Goal: Navigation & Orientation: Find specific page/section

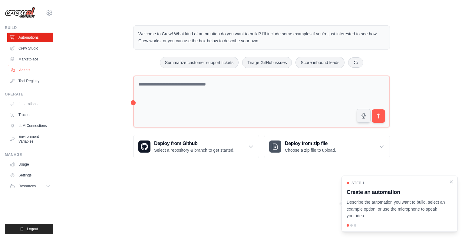
click at [26, 70] on link "Agents" at bounding box center [31, 70] width 46 height 10
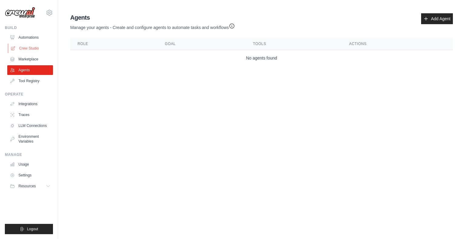
click at [30, 50] on link "Crew Studio" at bounding box center [31, 49] width 46 height 10
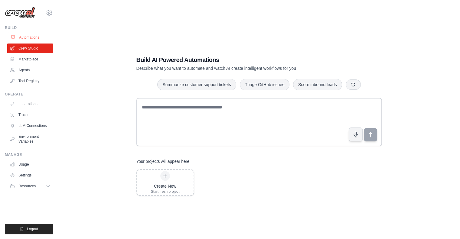
click at [28, 40] on link "Automations" at bounding box center [31, 38] width 46 height 10
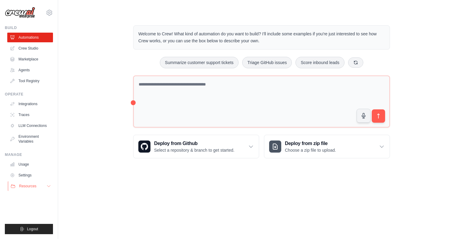
click at [33, 185] on span "Resources" at bounding box center [27, 186] width 17 height 5
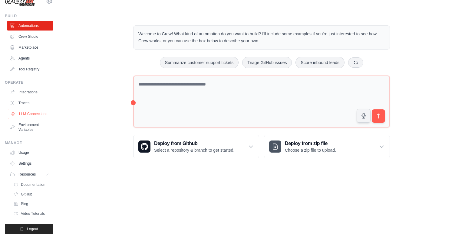
scroll to position [16, 0]
click at [28, 186] on span "Documentation" at bounding box center [33, 185] width 25 height 5
